Goal: Transaction & Acquisition: Purchase product/service

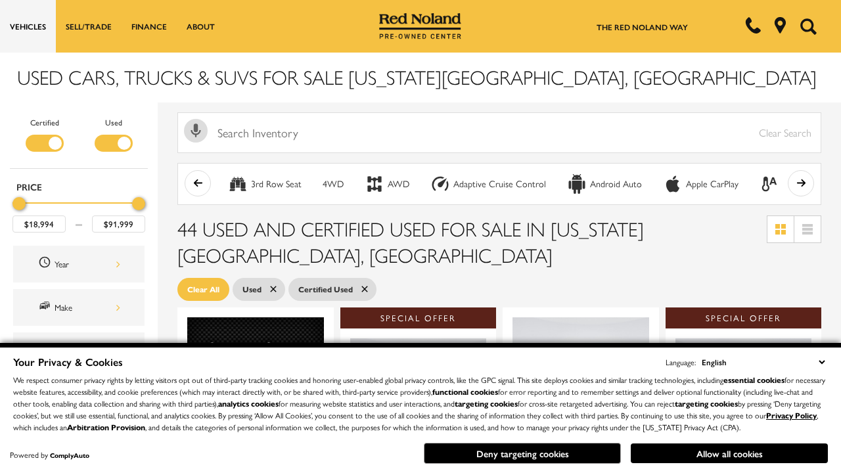
scroll to position [574, 0]
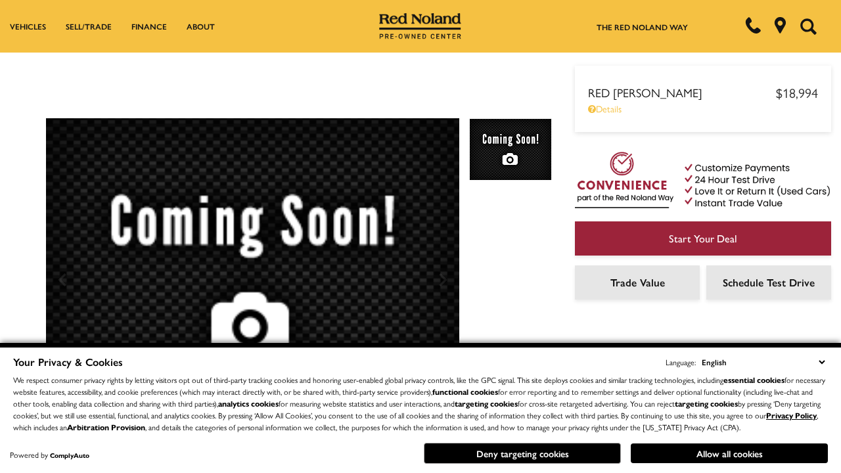
scroll to position [688, 0]
